Goal: Transaction & Acquisition: Book appointment/travel/reservation

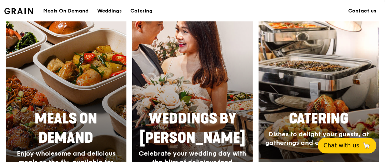
scroll to position [285, 0]
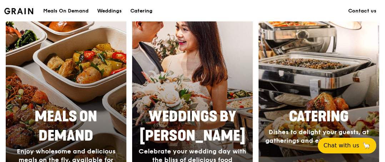
click at [145, 13] on div "Catering" at bounding box center [141, 10] width 22 height 21
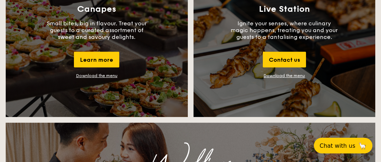
scroll to position [821, 0]
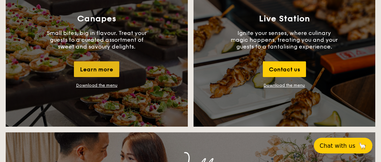
drag, startPoint x: 107, startPoint y: 71, endPoint x: 115, endPoint y: 71, distance: 8.6
click at [107, 71] on div "Learn more" at bounding box center [96, 69] width 45 height 16
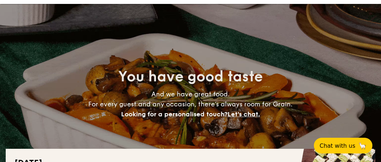
scroll to position [0, 0]
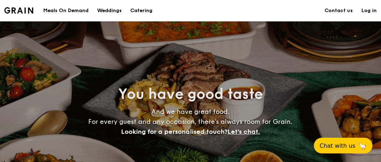
click at [70, 13] on div "Meals On Demand" at bounding box center [65, 10] width 45 height 21
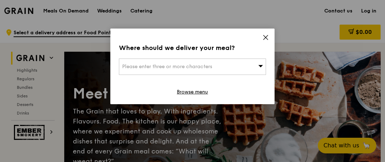
click at [209, 65] on span "Please enter three or more characters" at bounding box center [167, 67] width 90 height 6
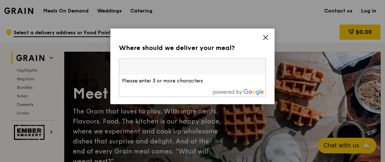
click at [209, 65] on input "search" at bounding box center [192, 67] width 146 height 16
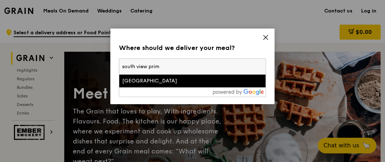
type input "south view prim"
click at [183, 83] on div "South View Primary School" at bounding box center [175, 80] width 106 height 7
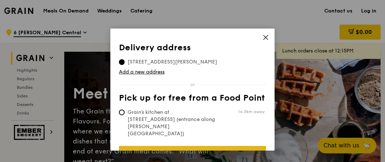
click at [181, 146] on link "Confirm" at bounding box center [192, 153] width 147 height 15
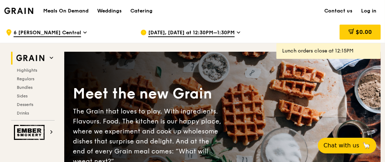
click at [189, 35] on span "Aug 23, Today at 12:30PM–1:30PM" at bounding box center [191, 33] width 86 height 8
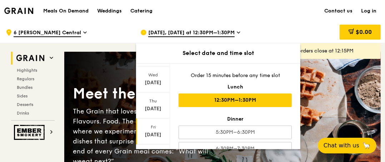
scroll to position [132, 0]
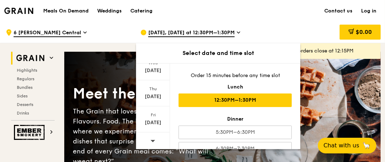
click at [152, 141] on icon at bounding box center [152, 140] width 5 height 5
click at [151, 140] on icon at bounding box center [153, 141] width 5 height 2
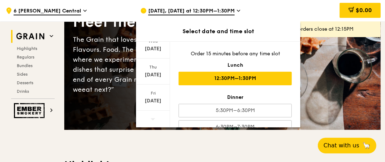
scroll to position [14, 0]
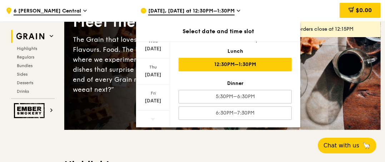
click at [219, 68] on div "12:30PM–1:30PM" at bounding box center [234, 65] width 113 height 14
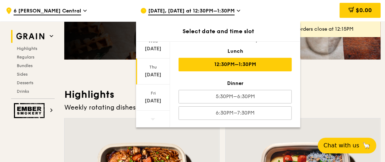
scroll to position [143, 0]
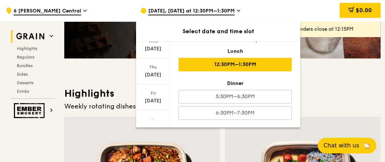
click at [150, 116] on icon at bounding box center [152, 118] width 5 height 5
click at [151, 112] on span at bounding box center [152, 119] width 5 height 17
click at [22, 84] on span "Desserts" at bounding box center [26, 82] width 18 height 5
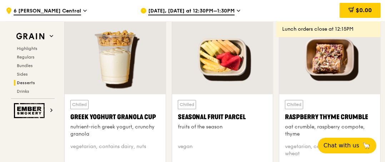
scroll to position [2243, 0]
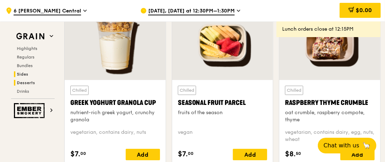
click at [17, 74] on span "Sides" at bounding box center [22, 74] width 11 height 5
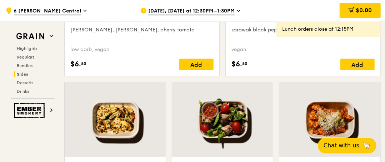
scroll to position [1774, 0]
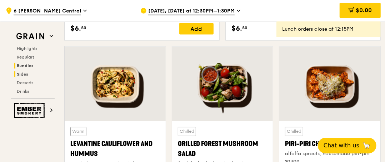
click at [33, 66] on span "Bundles" at bounding box center [25, 65] width 17 height 5
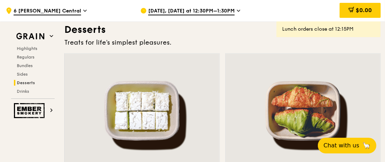
scroll to position [2017, 0]
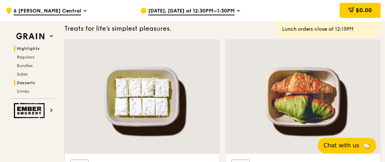
click at [29, 49] on span "Highlights" at bounding box center [28, 48] width 23 height 5
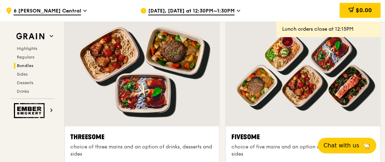
scroll to position [1164, 0]
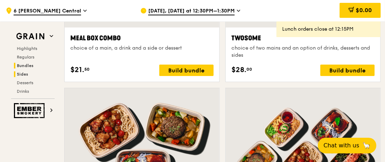
click at [26, 75] on span "Sides" at bounding box center [22, 74] width 11 height 5
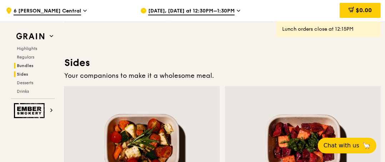
scroll to position [1560, 0]
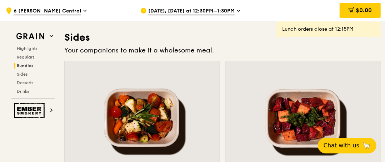
click at [26, 53] on div "Highlights Regulars Bundles Sides Desserts Drinks" at bounding box center [33, 70] width 44 height 49
click at [28, 58] on span "Regulars" at bounding box center [26, 57] width 19 height 5
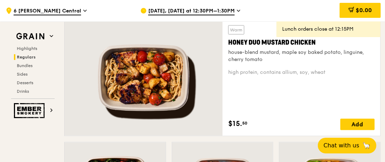
scroll to position [459, 0]
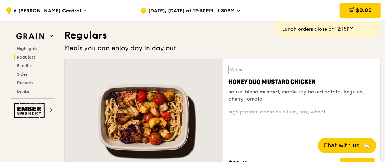
click at [30, 51] on div "Highlights Regulars Bundles Sides Desserts Drinks" at bounding box center [33, 70] width 44 height 49
click at [31, 50] on span "Highlights" at bounding box center [28, 48] width 23 height 5
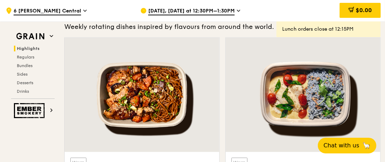
scroll to position [201, 0]
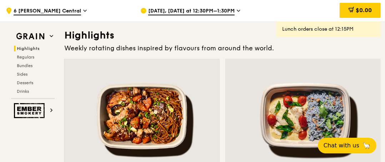
click at [164, 12] on span "Aug 23, Today at 12:30PM–1:30PM" at bounding box center [191, 11] width 86 height 8
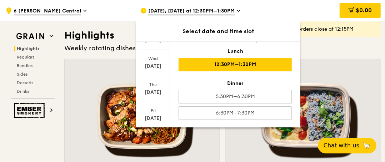
scroll to position [132, 0]
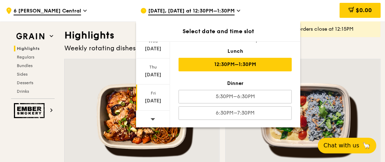
click at [147, 102] on div "Aug 29" at bounding box center [153, 100] width 32 height 7
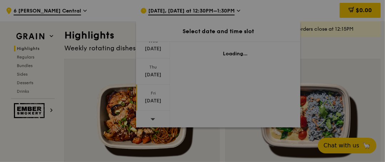
scroll to position [0, 0]
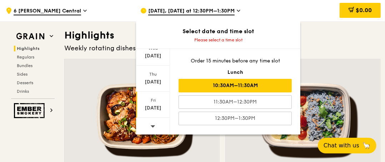
click at [202, 86] on div "10:30AM–11:30AM" at bounding box center [234, 86] width 113 height 14
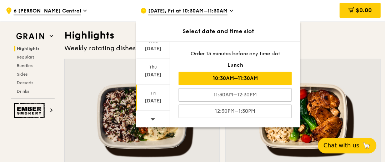
click at [102, 73] on div at bounding box center [142, 116] width 155 height 114
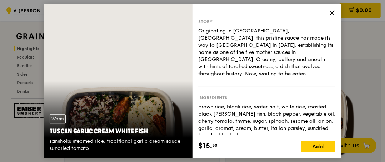
click at [329, 12] on icon at bounding box center [332, 13] width 6 height 6
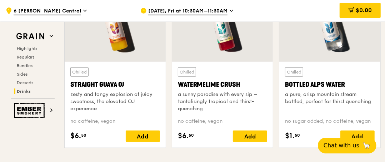
scroll to position [2642, 0]
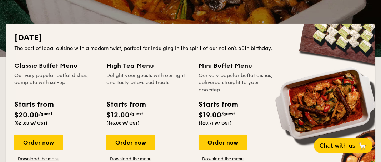
scroll to position [178, 0]
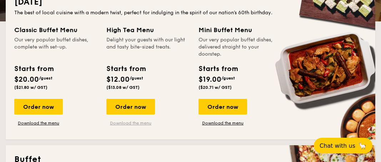
click at [137, 124] on link "Download the menu" at bounding box center [130, 123] width 49 height 6
click at [226, 122] on link "Download the menu" at bounding box center [222, 123] width 49 height 6
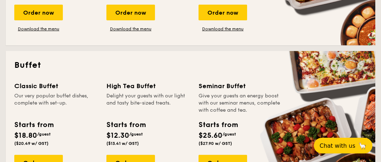
scroll to position [321, 0]
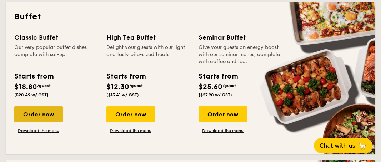
click at [47, 120] on div "Order now" at bounding box center [38, 114] width 49 height 16
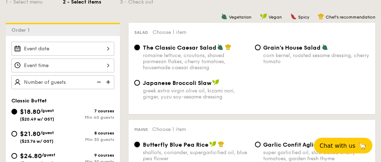
scroll to position [143, 0]
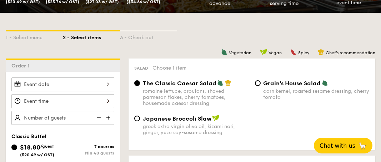
click at [71, 84] on div at bounding box center [62, 84] width 103 height 14
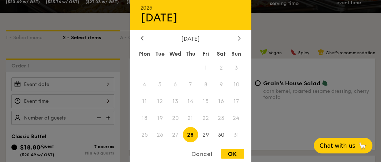
click at [239, 38] on icon at bounding box center [239, 38] width 3 height 5
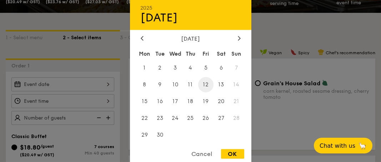
click at [207, 87] on span "12" at bounding box center [205, 84] width 15 height 15
click at [229, 154] on div "OK" at bounding box center [232, 154] width 23 height 10
type input "Sep 12, 2025"
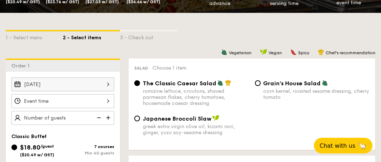
click at [107, 100] on div at bounding box center [62, 101] width 103 height 14
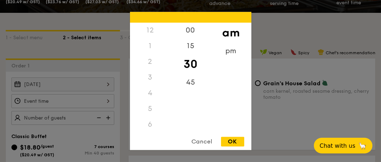
scroll to position [86, 0]
click at [230, 142] on div "OK" at bounding box center [232, 142] width 23 height 10
type input "11:30AM"
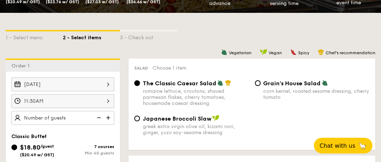
click at [108, 118] on img at bounding box center [108, 118] width 11 height 14
click at [100, 118] on img at bounding box center [98, 118] width 11 height 14
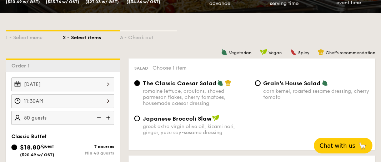
click at [100, 118] on img at bounding box center [98, 118] width 11 height 14
type input "40 guests"
click at [100, 118] on img at bounding box center [98, 118] width 11 height 14
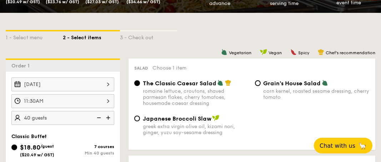
click at [100, 118] on img at bounding box center [98, 118] width 11 height 14
click at [100, 117] on img at bounding box center [98, 118] width 11 height 14
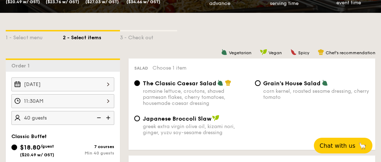
click at [100, 117] on img at bounding box center [98, 118] width 11 height 14
click at [100, 116] on img at bounding box center [98, 118] width 11 height 14
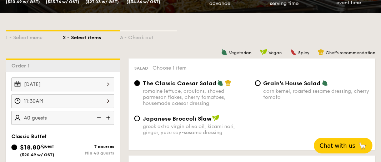
click at [100, 116] on img at bounding box center [98, 118] width 11 height 14
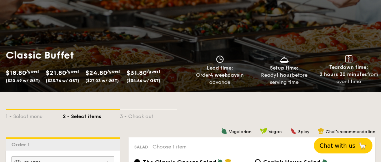
scroll to position [36, 0]
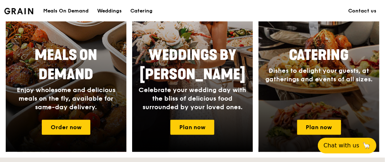
scroll to position [357, 0]
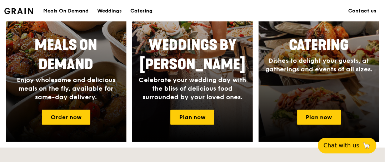
click at [137, 11] on div "Catering" at bounding box center [141, 10] width 22 height 21
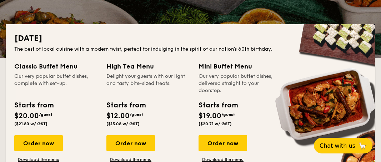
scroll to position [178, 0]
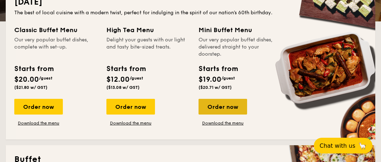
click at [209, 103] on div "Order now" at bounding box center [222, 107] width 49 height 16
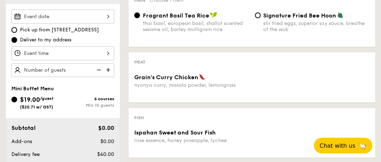
scroll to position [214, 0]
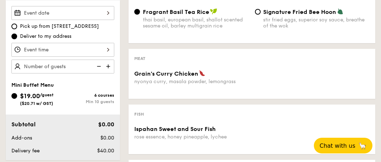
click at [84, 11] on div at bounding box center [62, 13] width 103 height 14
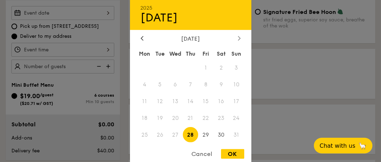
click at [236, 39] on div "August 2025" at bounding box center [190, 38] width 121 height 7
click at [237, 41] on div at bounding box center [239, 38] width 6 height 7
click at [204, 84] on span "12" at bounding box center [205, 84] width 15 height 15
click at [81, 33] on div at bounding box center [190, 81] width 381 height 162
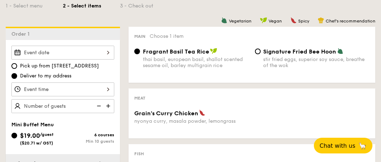
scroll to position [178, 0]
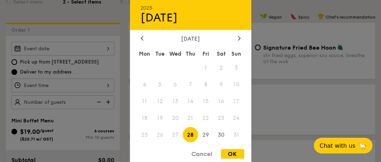
click at [105, 48] on div "2025 Aug 28 August 2025 Mon Tue Wed Thu Fri Sat Sun 1 2 3 4 5 6 7 8 9 10 11 12 …" at bounding box center [62, 49] width 103 height 14
click at [241, 38] on div at bounding box center [239, 38] width 6 height 7
click at [137, 40] on div "September 2025" at bounding box center [190, 38] width 121 height 7
click at [139, 40] on div at bounding box center [142, 38] width 6 height 7
click at [98, 71] on div at bounding box center [190, 81] width 381 height 162
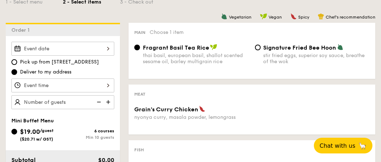
click at [107, 85] on div at bounding box center [62, 86] width 103 height 14
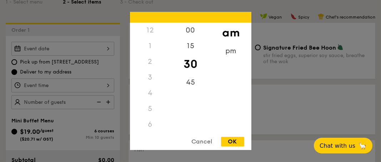
scroll to position [86, 0]
click at [229, 143] on div "OK" at bounding box center [232, 142] width 23 height 10
type input "11:30AM"
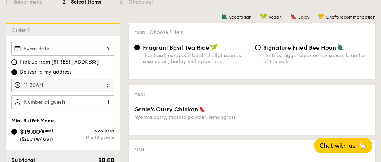
click at [110, 102] on img at bounding box center [108, 102] width 11 height 14
click at [102, 102] on img at bounding box center [98, 102] width 11 height 14
type input "15 guests"
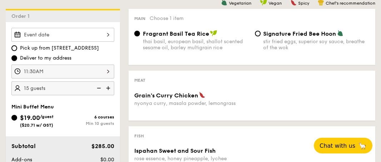
scroll to position [107, 0]
